Goal: Information Seeking & Learning: Learn about a topic

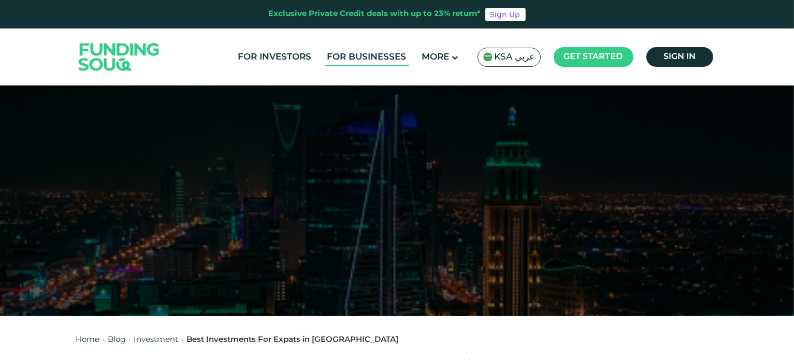
click at [367, 56] on link "For Businesses" at bounding box center [367, 57] width 84 height 17
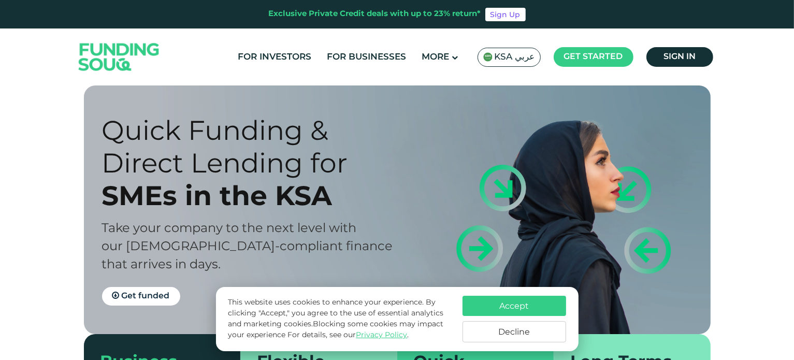
click at [379, 135] on div "Quick Funding & Direct Lending for" at bounding box center [259, 146] width 314 height 65
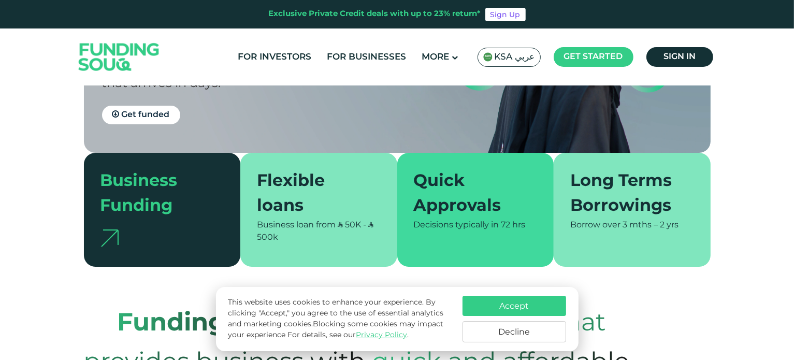
scroll to position [249, 0]
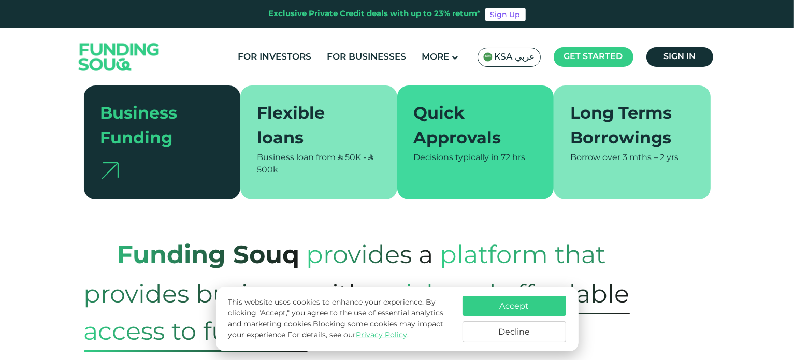
click at [512, 300] on button "Accept" at bounding box center [515, 306] width 104 height 20
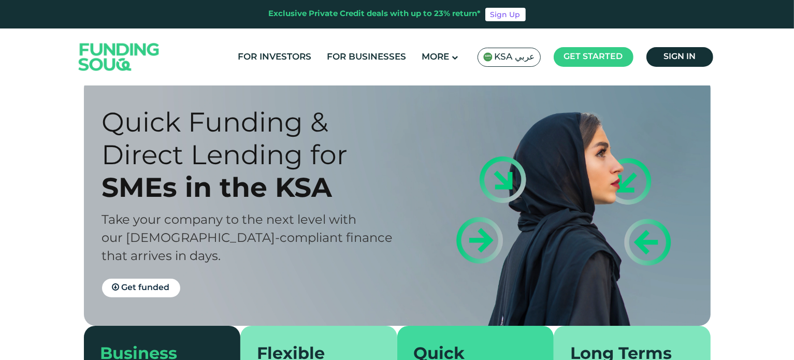
scroll to position [0, 0]
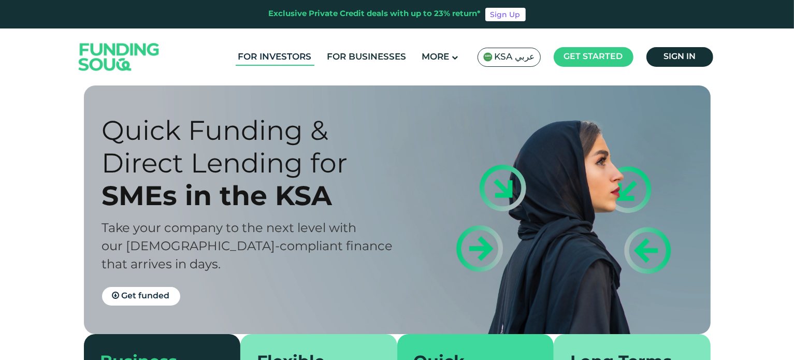
click at [263, 58] on link "For Investors" at bounding box center [275, 57] width 79 height 17
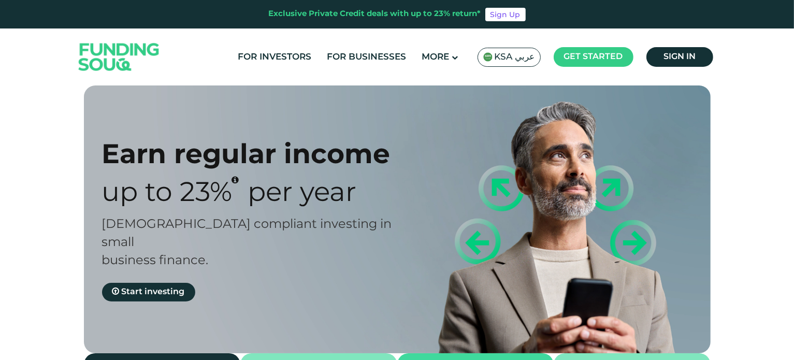
click at [257, 110] on div "Earn regular income Up to 23% Per Year Sharia compliant investing in small busi…" at bounding box center [405, 220] width 627 height 268
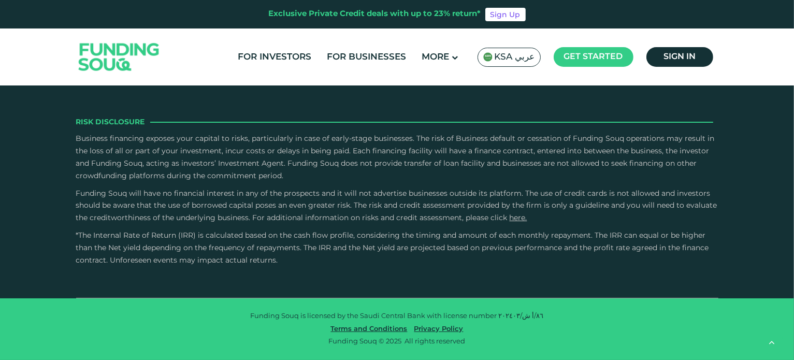
scroll to position [1492, 0]
